Goal: Task Accomplishment & Management: Manage account settings

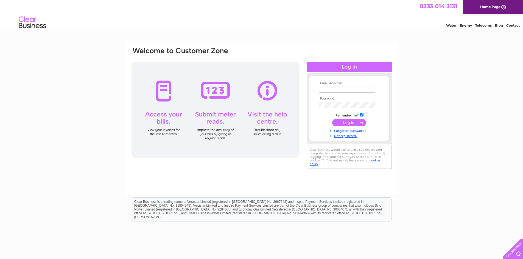
click at [328, 91] on input "text" at bounding box center [346, 90] width 57 height 6
type input "wendy.bremner2@nhs.scot"
click at [332, 119] on input "submit" at bounding box center [349, 123] width 34 height 8
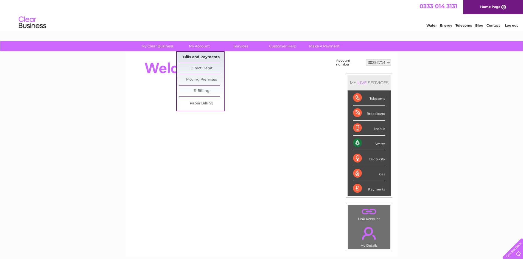
click at [199, 58] on link "Bills and Payments" at bounding box center [201, 57] width 45 height 11
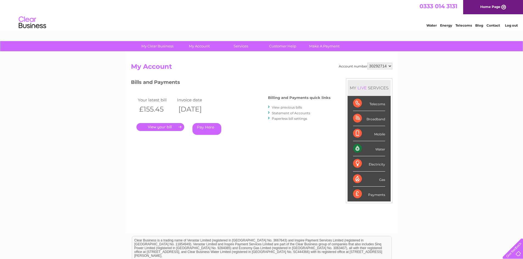
click at [170, 126] on link "." at bounding box center [160, 127] width 48 height 8
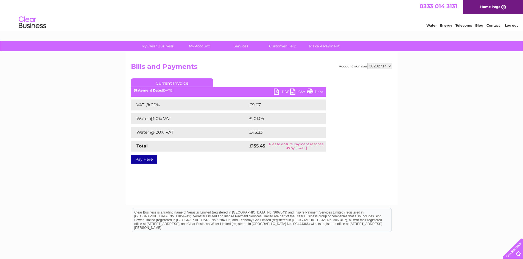
click at [274, 91] on link "PDF" at bounding box center [281, 93] width 16 height 8
click at [506, 24] on link "Log out" at bounding box center [510, 25] width 13 height 4
